Goal: Task Accomplishment & Management: Use online tool/utility

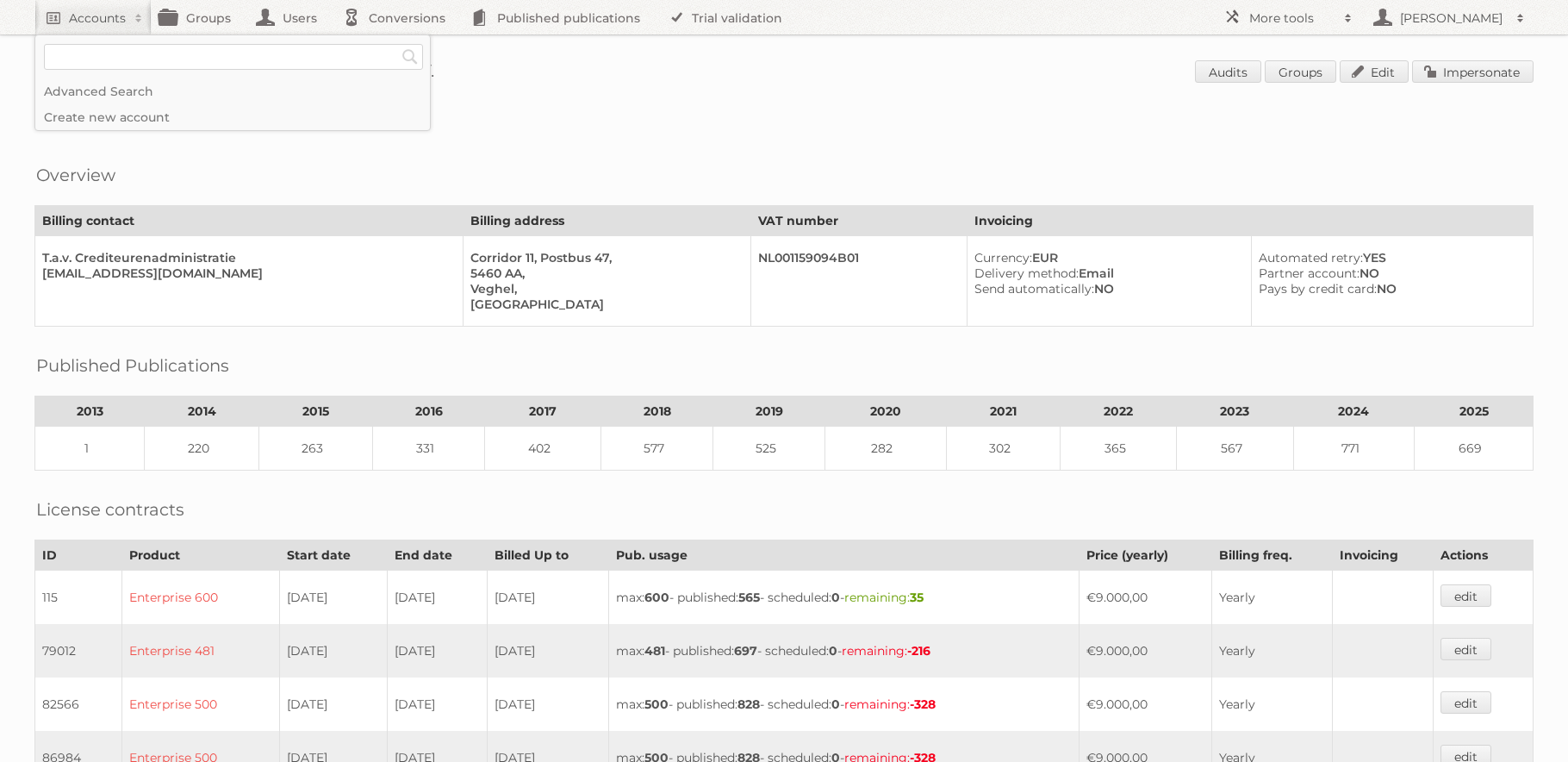
scroll to position [1453, 0]
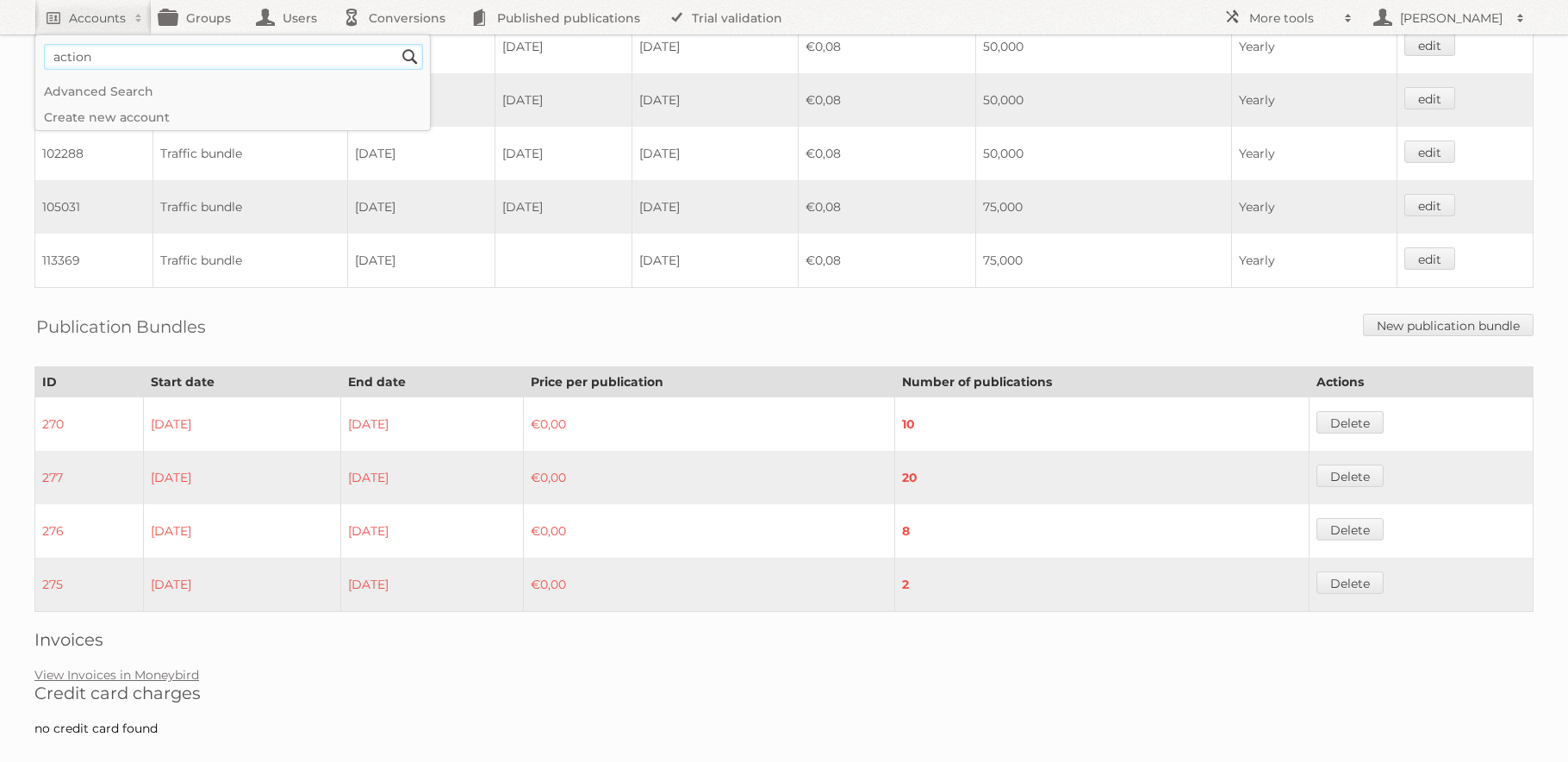
type input"] "action"
click at [397, 44] on input "Search" at bounding box center [410, 57] width 26 height 26
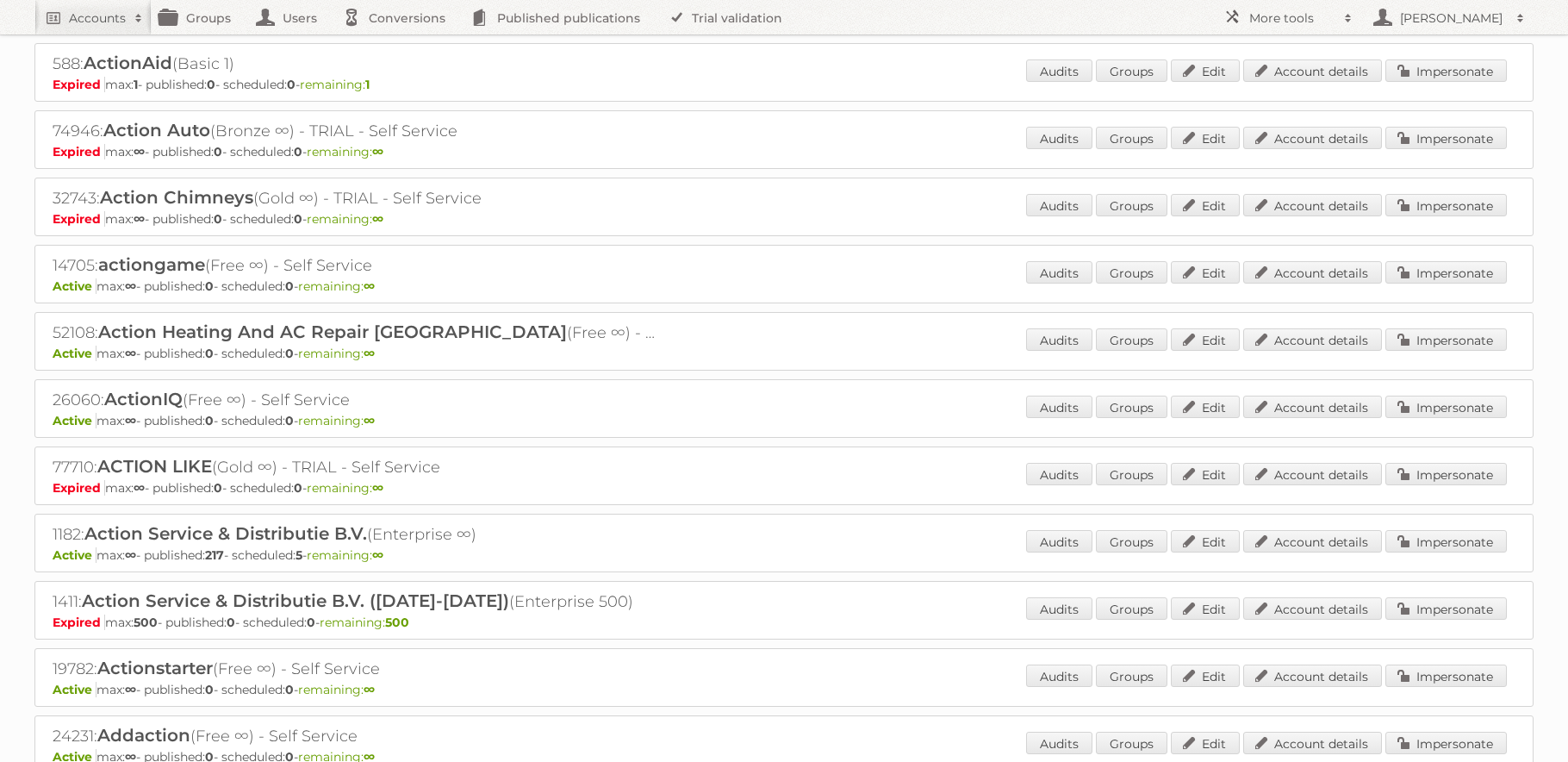
scroll to position [144, 0]
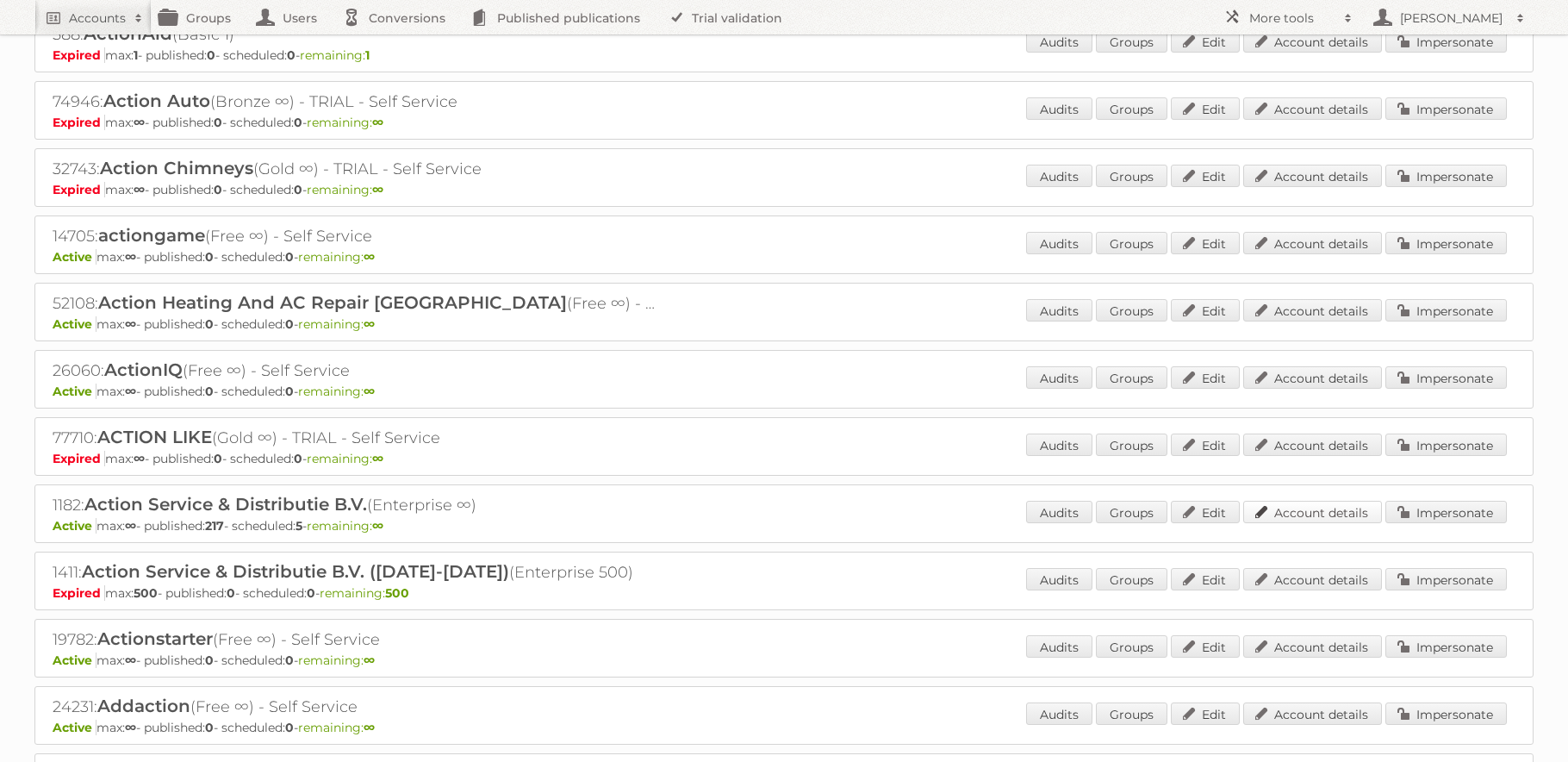
click at [1299, 516] on link "Account details" at bounding box center [1313, 512] width 139 height 23
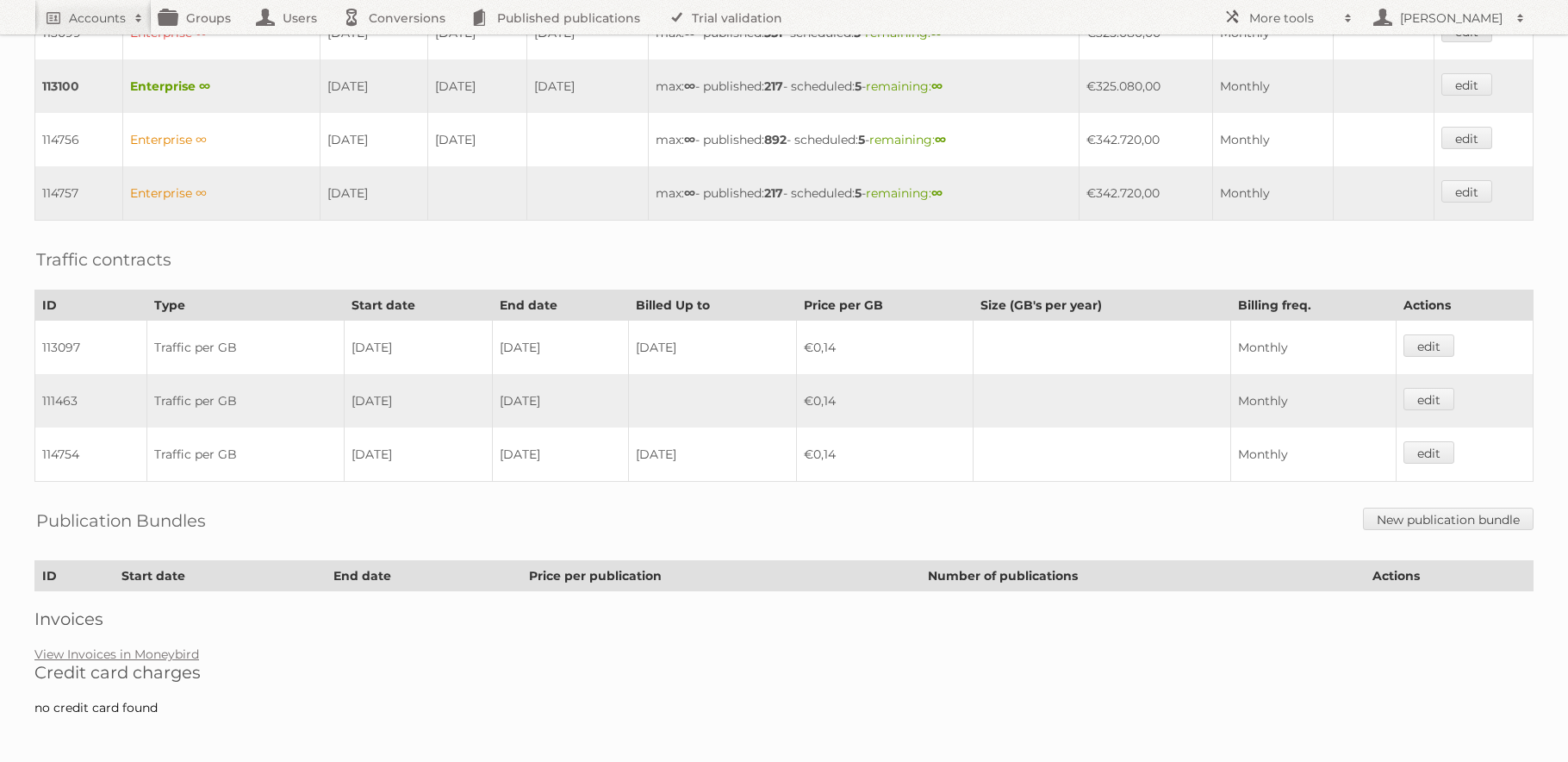
scroll to position [906, 0]
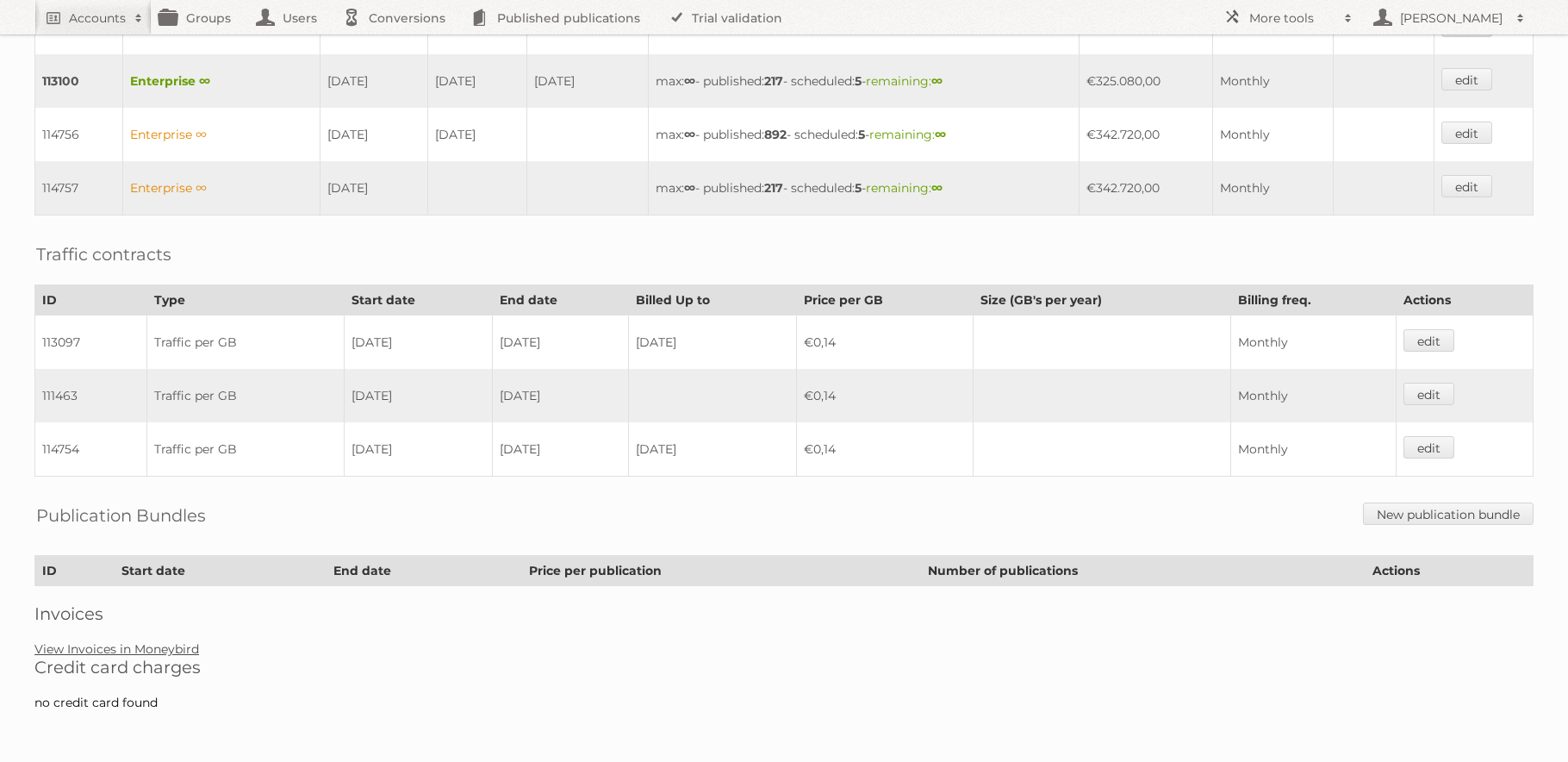
click at [126, 651] on link "View Invoices in Moneybird" at bounding box center [116, 648] width 164 height 15
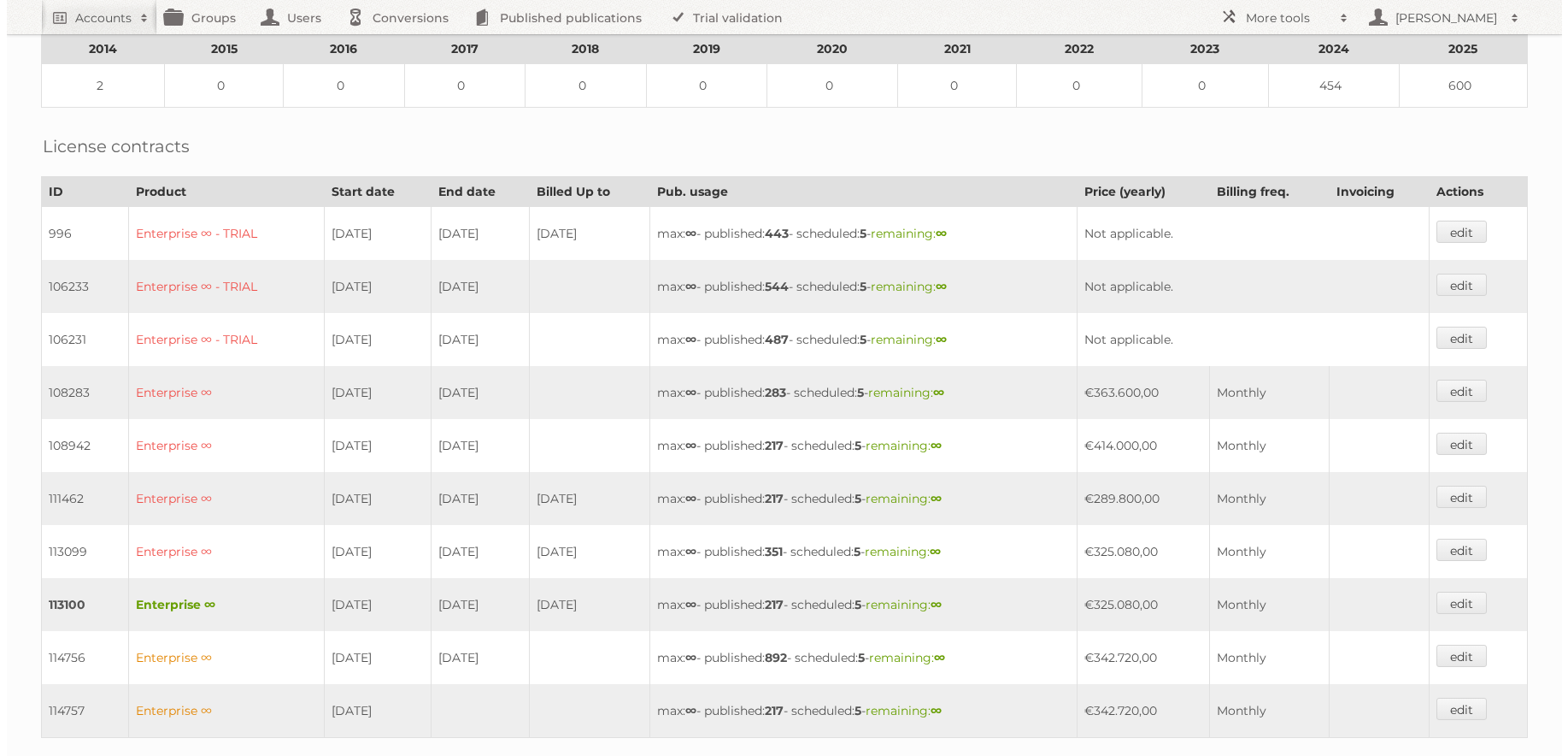
scroll to position [0, 0]
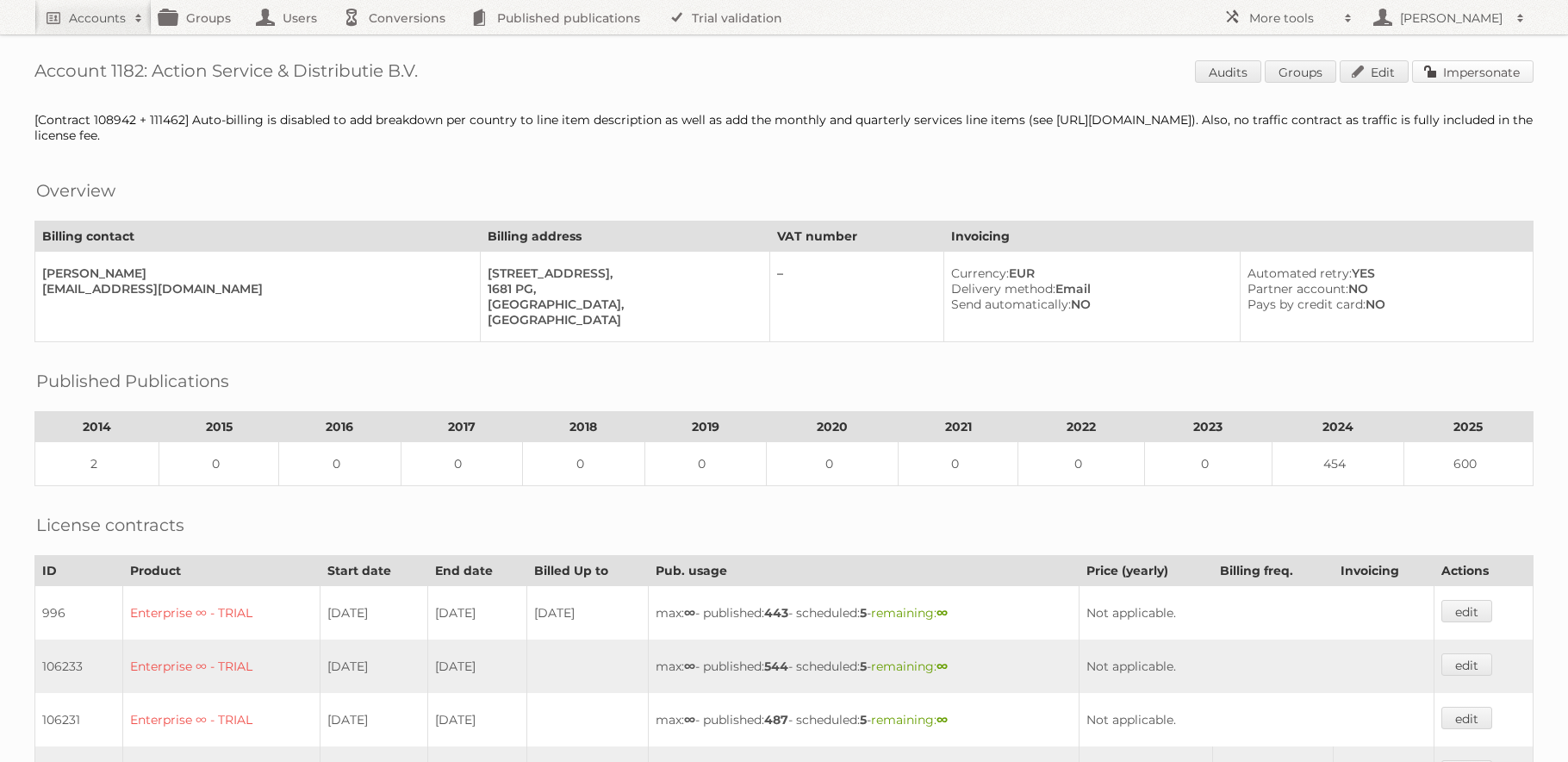
click at [1464, 83] on span "Audits Groups Edit Impersonate" at bounding box center [1364, 73] width 339 height 26
click at [1463, 78] on link "Impersonate" at bounding box center [1472, 71] width 122 height 23
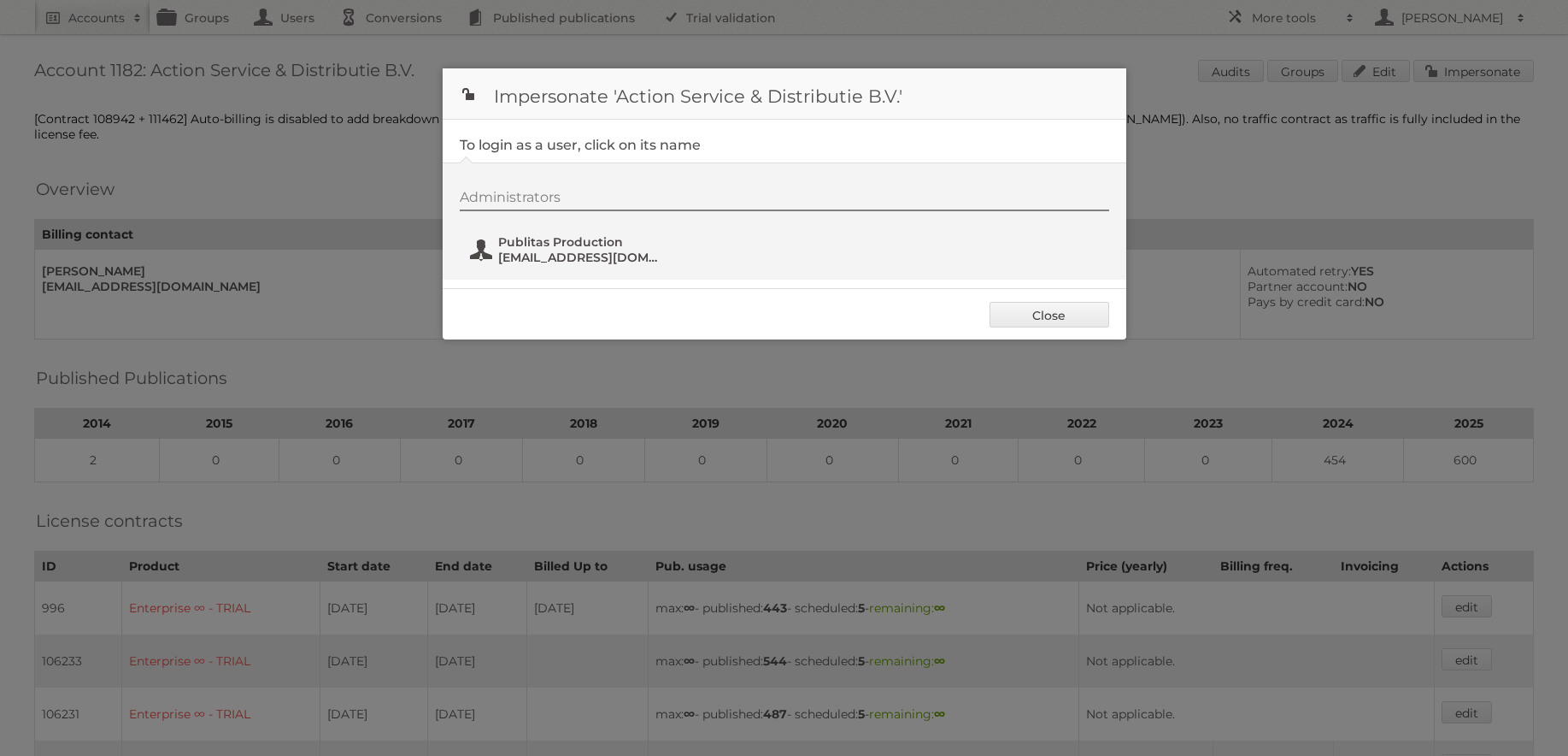
click at [595, 260] on span "fs+action@publitas.com" at bounding box center [580, 257] width 166 height 15
